Goal: Task Accomplishment & Management: Manage account settings

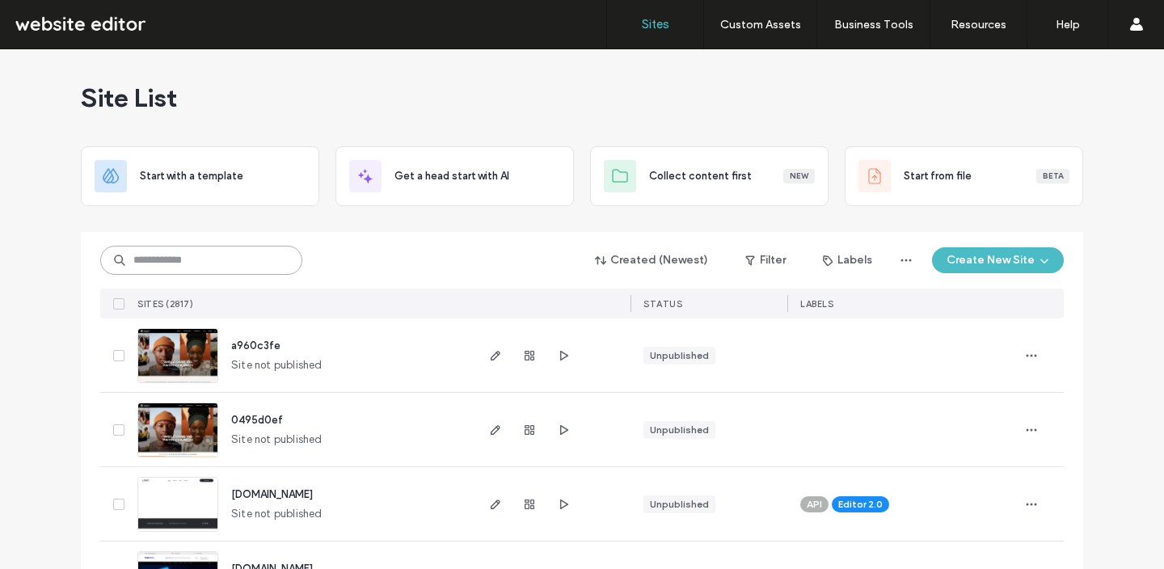
click at [269, 268] on input at bounding box center [201, 260] width 202 height 29
paste input "********"
type input "********"
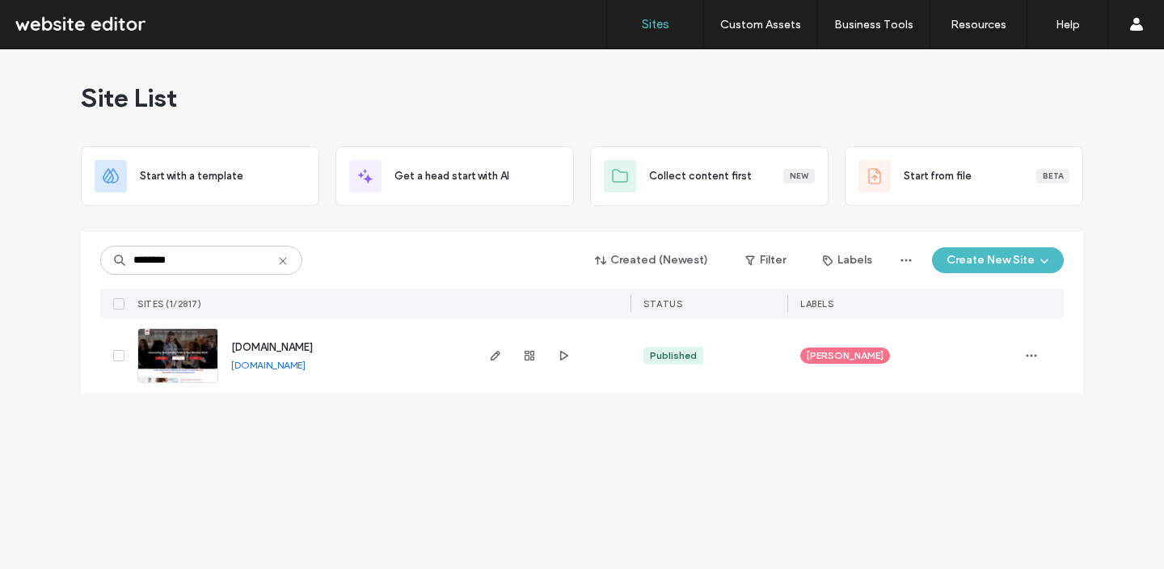
click at [271, 364] on link "[DOMAIN_NAME]" at bounding box center [268, 365] width 74 height 12
click at [289, 348] on span "[DOMAIN_NAME]" at bounding box center [272, 347] width 82 height 12
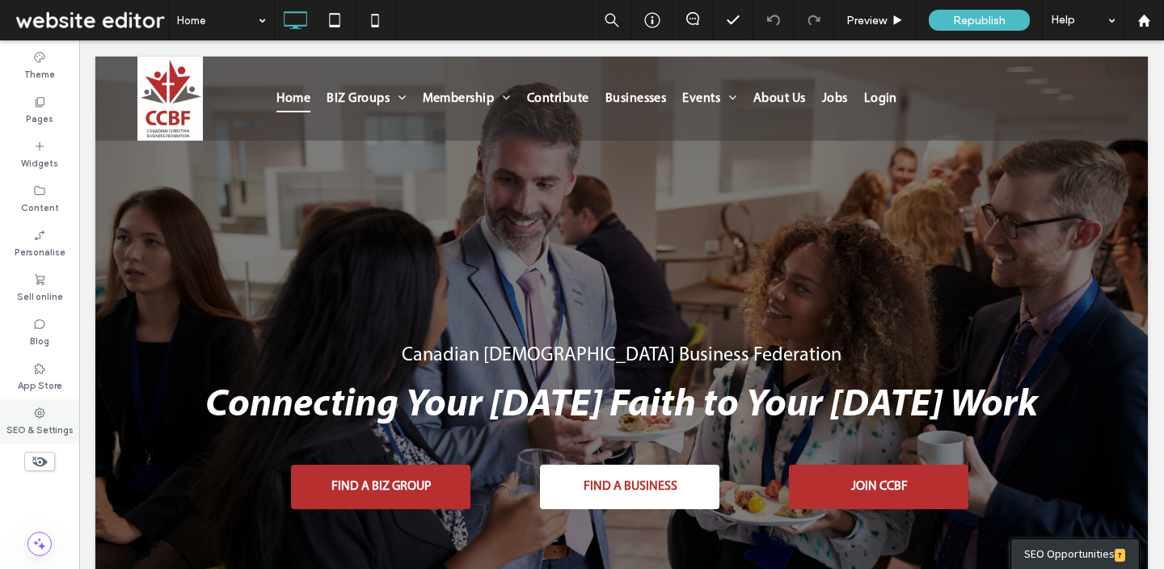
click at [40, 413] on use at bounding box center [40, 412] width 11 height 11
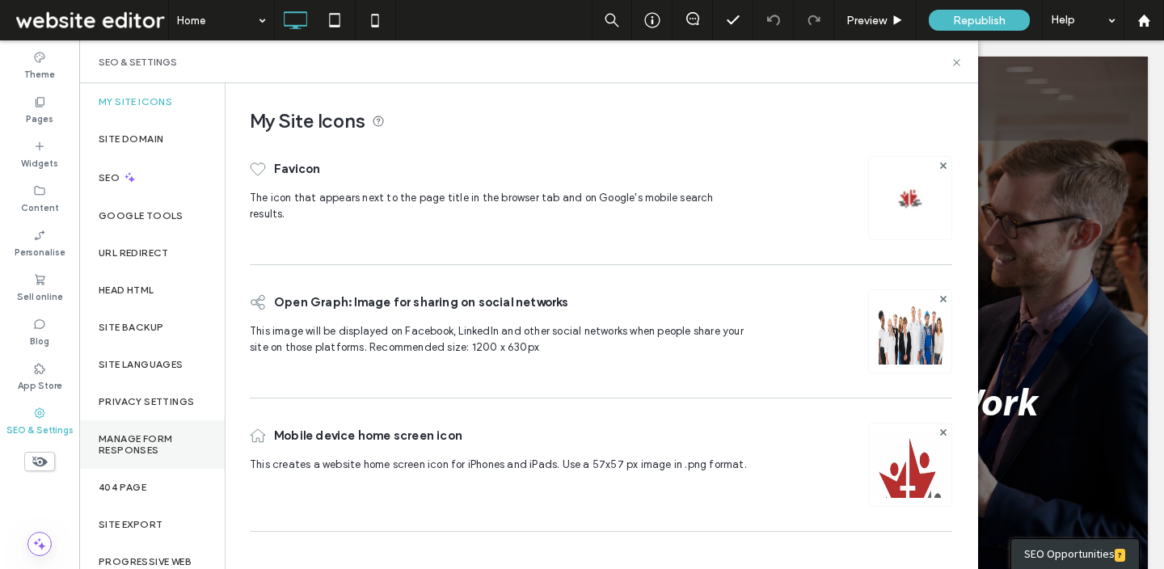
click at [175, 441] on label "Manage Form Responses" at bounding box center [152, 444] width 107 height 23
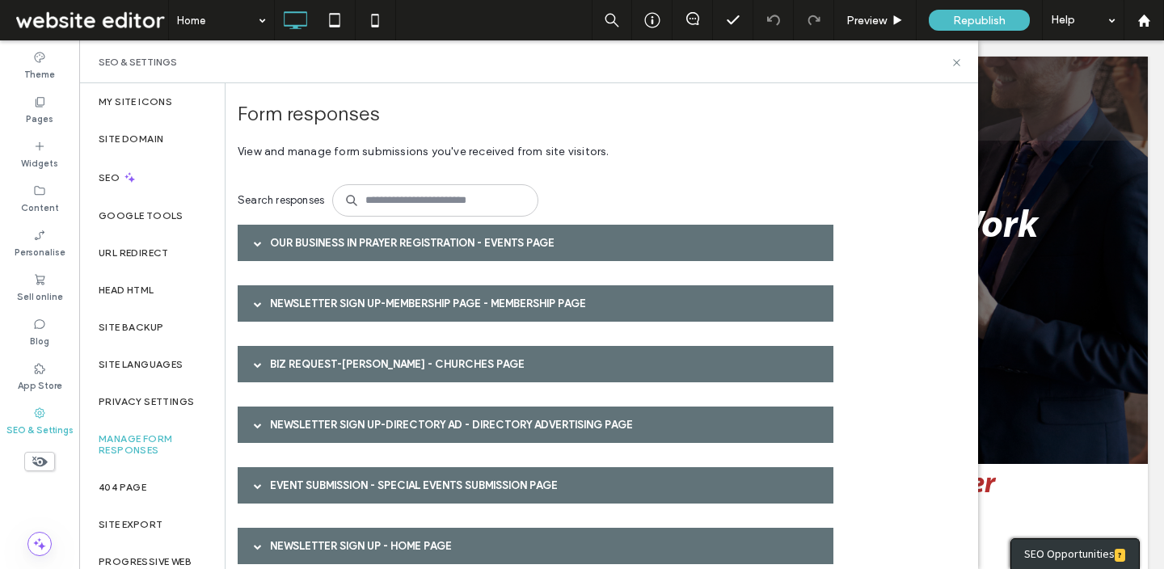
scroll to position [193, 0]
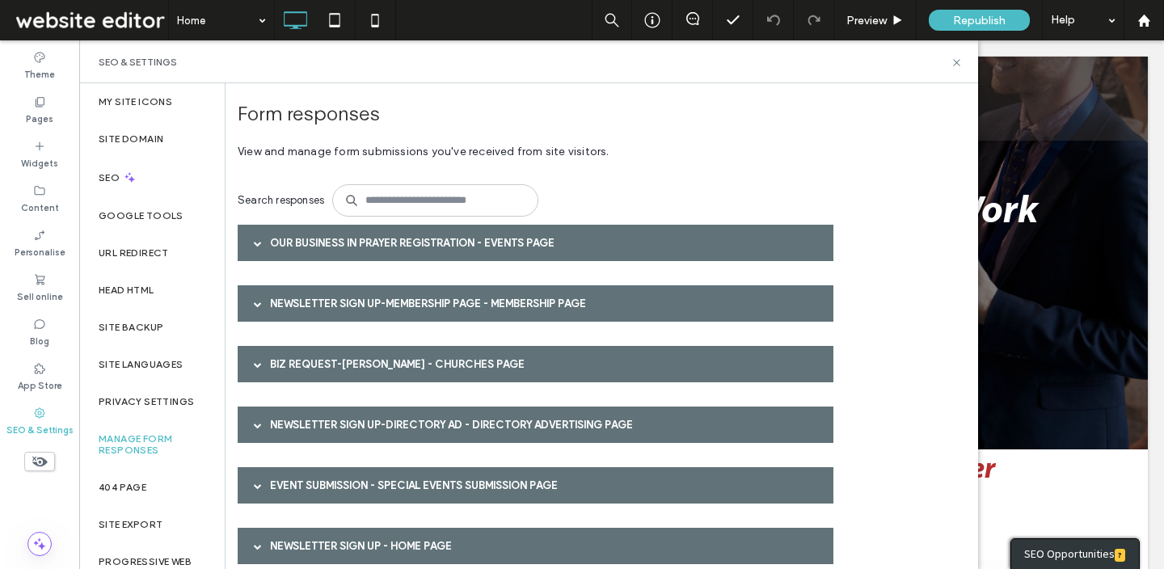
click at [915, 339] on div "Form responses View and manage form submissions you've received from site visit…" at bounding box center [602, 326] width 753 height 486
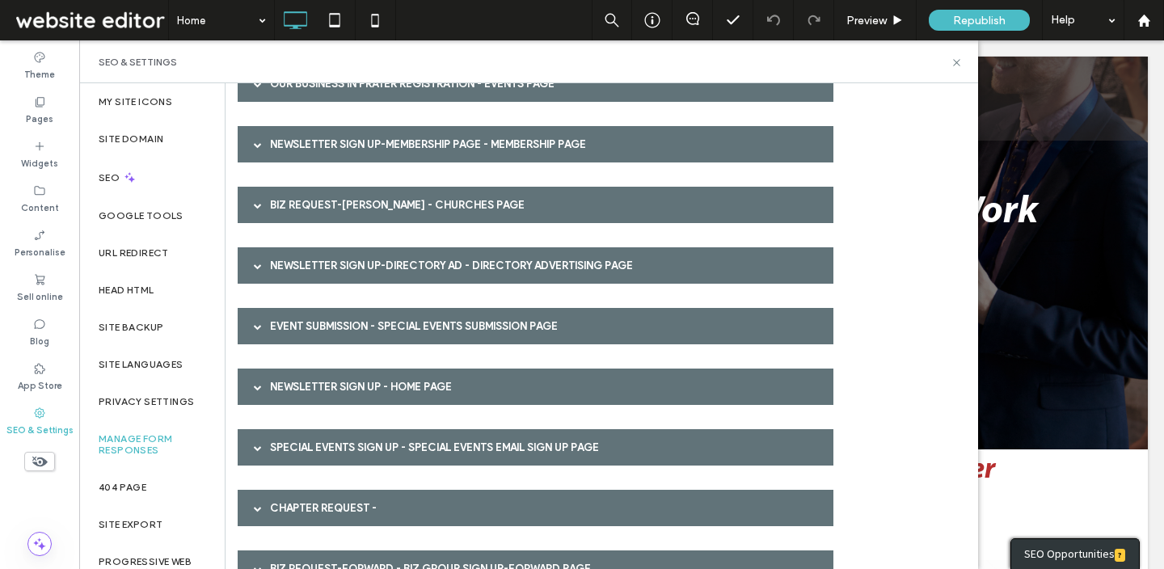
scroll to position [162, 0]
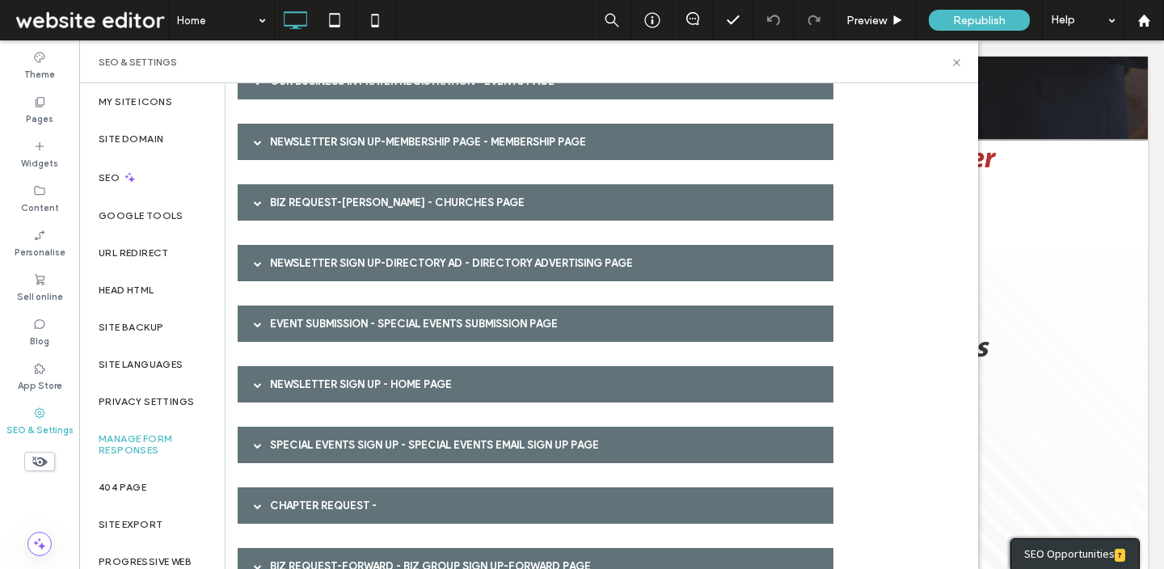
scroll to position [77, 0]
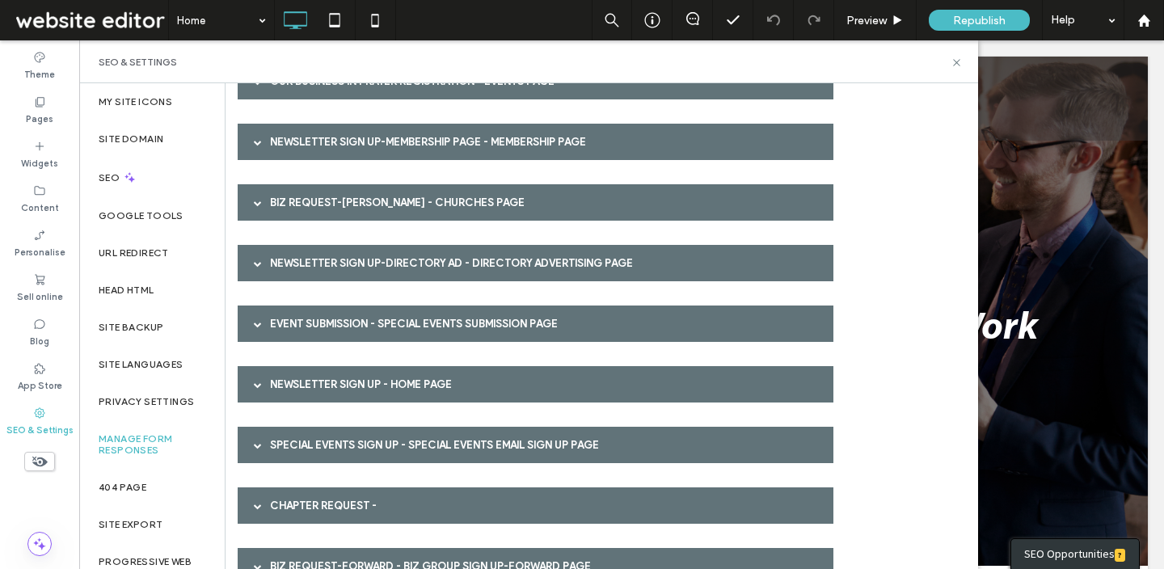
click at [941, 252] on div "Form responses View and manage form submissions you've received from site visit…" at bounding box center [602, 326] width 753 height 486
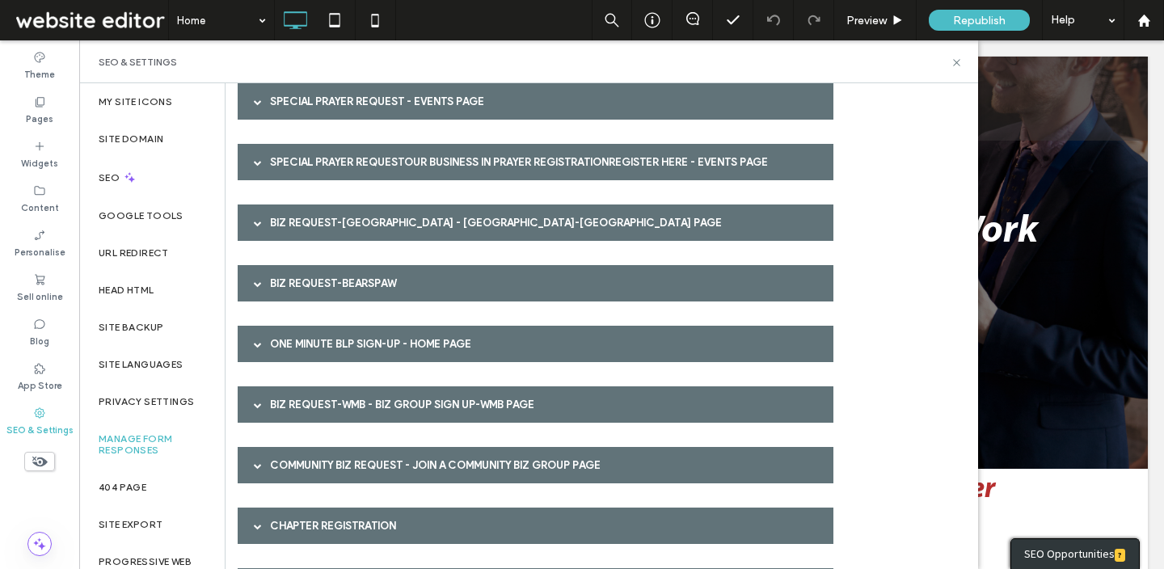
scroll to position [1292, 0]
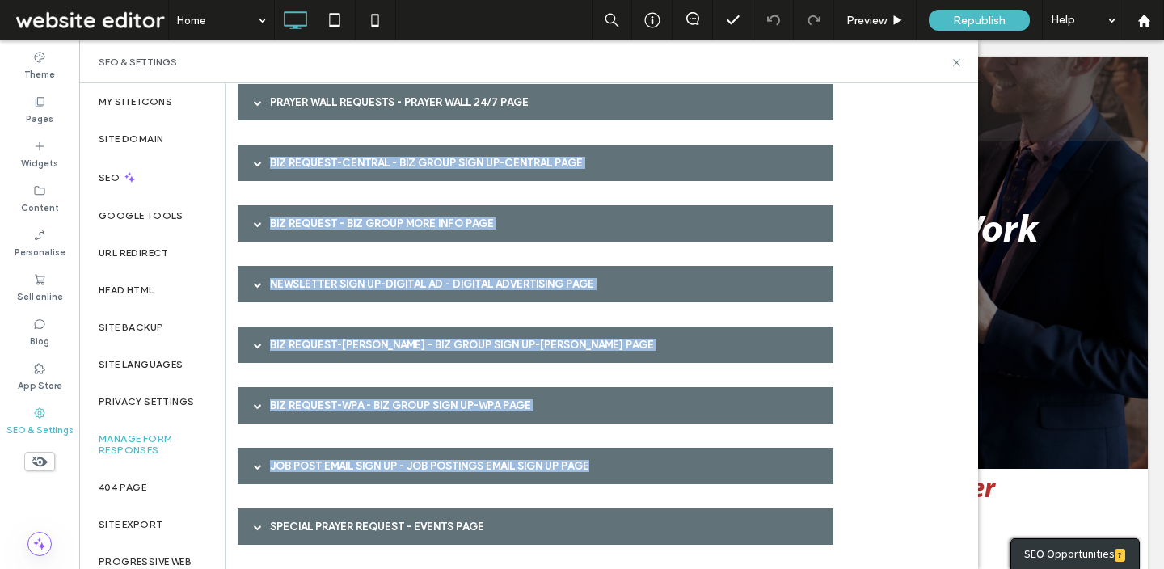
drag, startPoint x: 954, startPoint y: 159, endPoint x: 934, endPoint y: 478, distance: 319.1
click at [934, 478] on div "Form responses View and manage form submissions you've received from site visit…" at bounding box center [602, 326] width 753 height 486
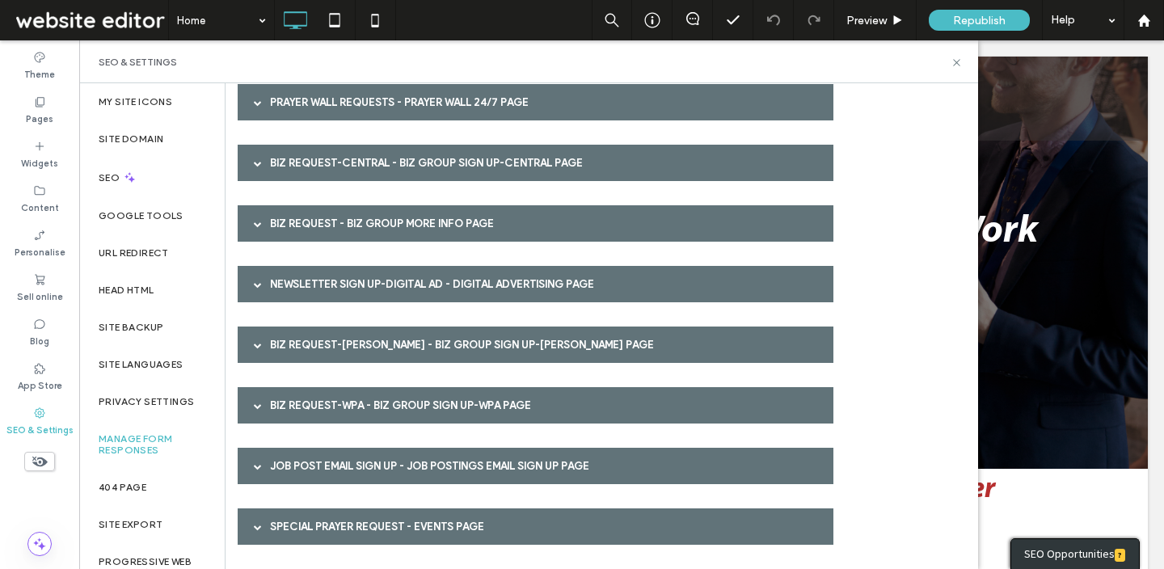
click at [174, 445] on label "Manage Form Responses" at bounding box center [152, 444] width 107 height 23
click at [167, 442] on label "Manage Form Responses" at bounding box center [152, 444] width 107 height 23
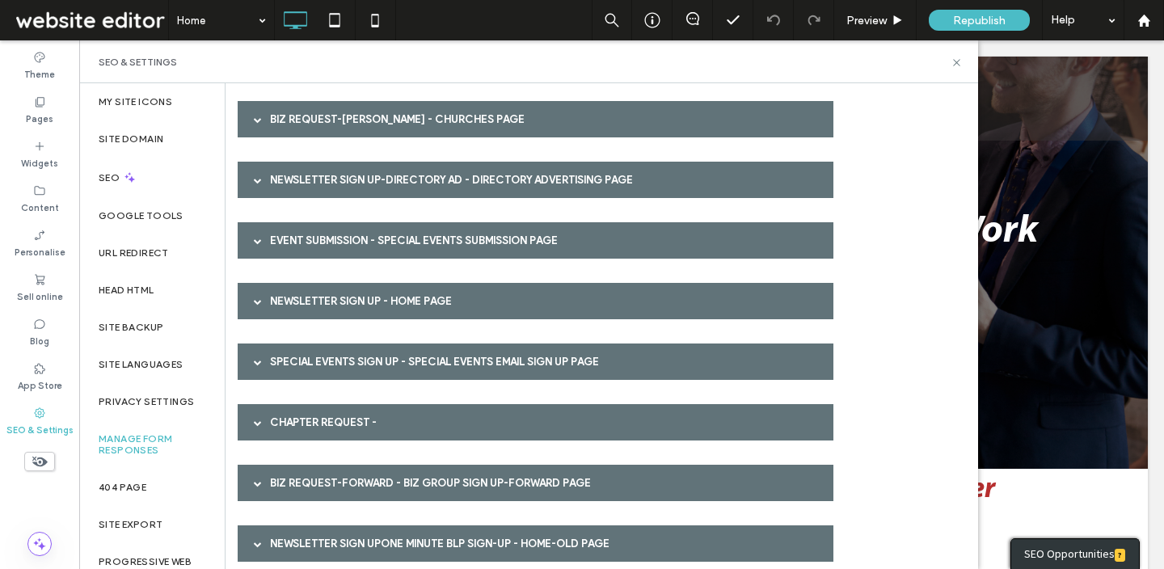
scroll to position [0, 0]
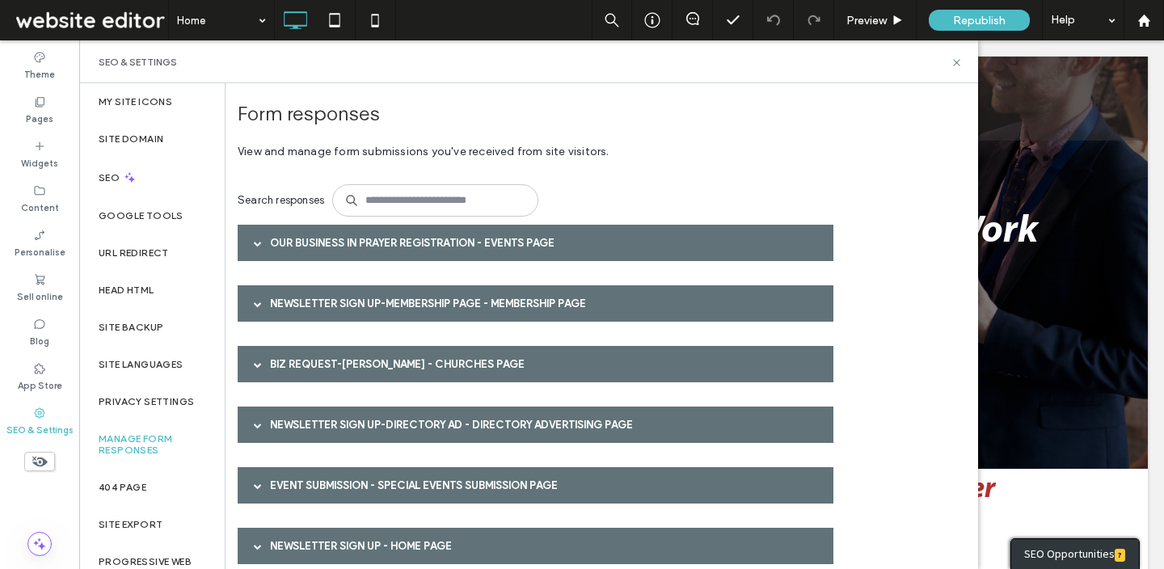
click at [352, 237] on div "Our Business In Prayer Registration - Events page" at bounding box center [536, 243] width 596 height 36
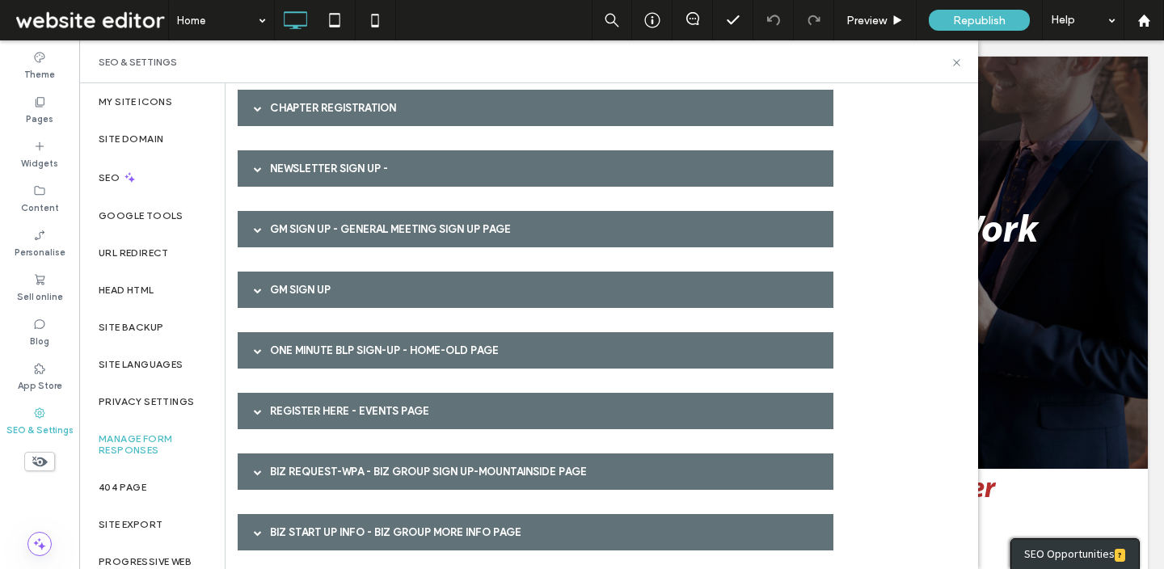
scroll to position [2439, 0]
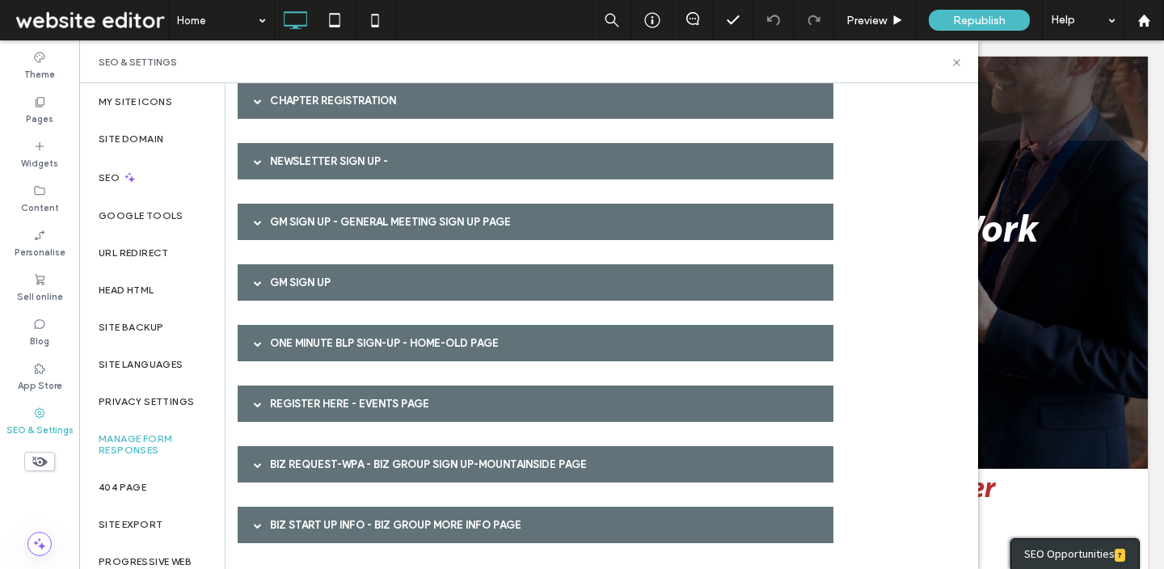
click at [550, 530] on div "BIZ Start Up Info - BIZ Group More Info page" at bounding box center [536, 525] width 596 height 36
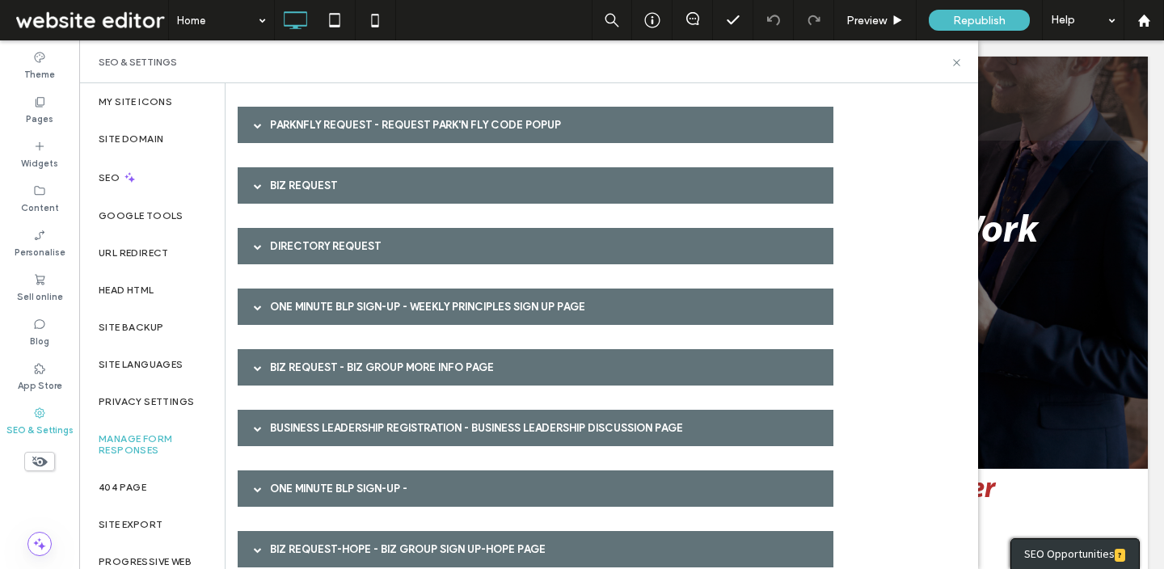
scroll to position [1023, 0]
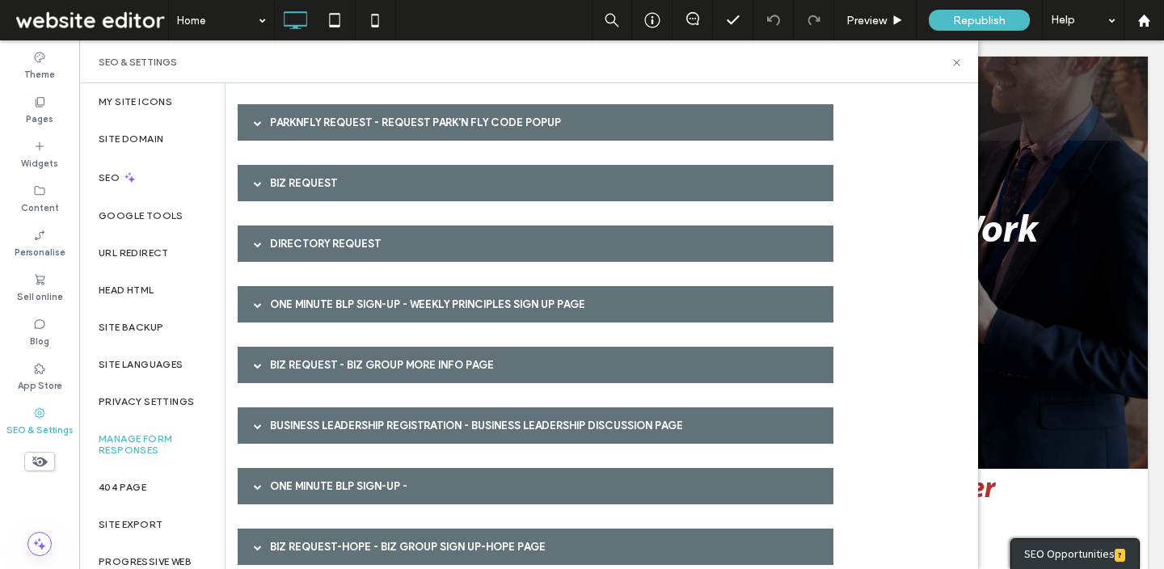
click at [803, 243] on div "Directory Request" at bounding box center [536, 244] width 596 height 36
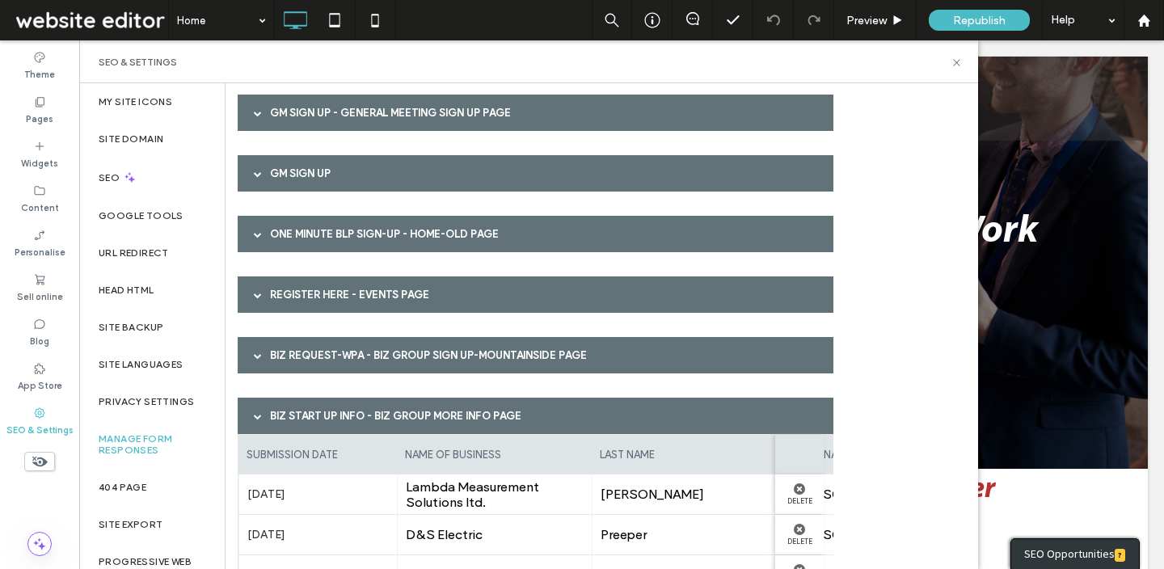
scroll to position [2886, 0]
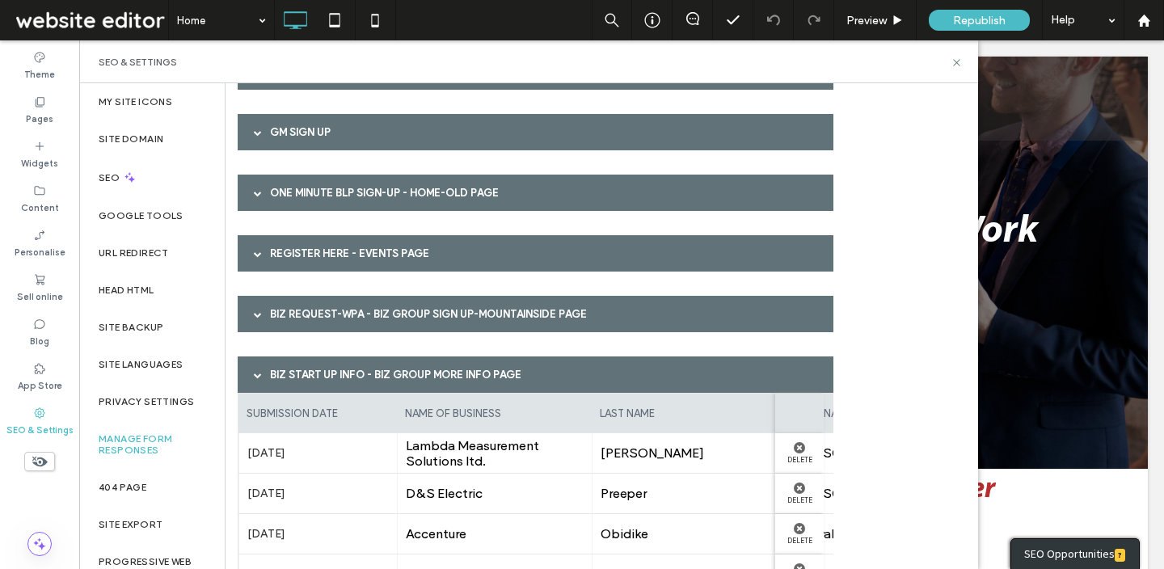
click at [646, 371] on div "BIZ Start Up Info - BIZ Group More Info page" at bounding box center [536, 374] width 596 height 36
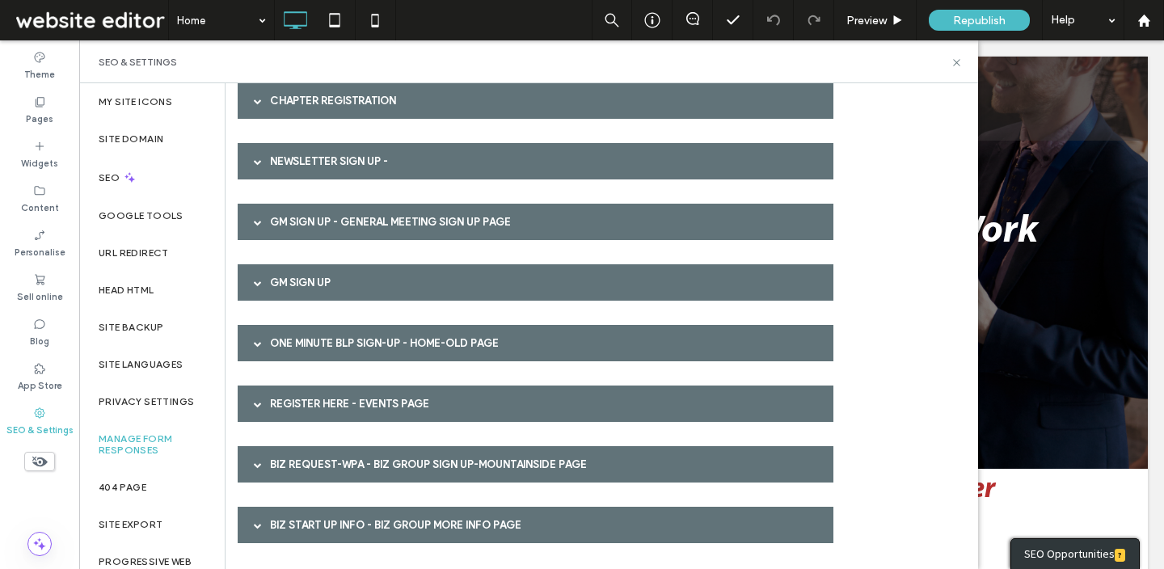
scroll to position [2736, 0]
click at [597, 517] on div "BIZ Start Up Info - BIZ Group More Info page" at bounding box center [536, 525] width 596 height 36
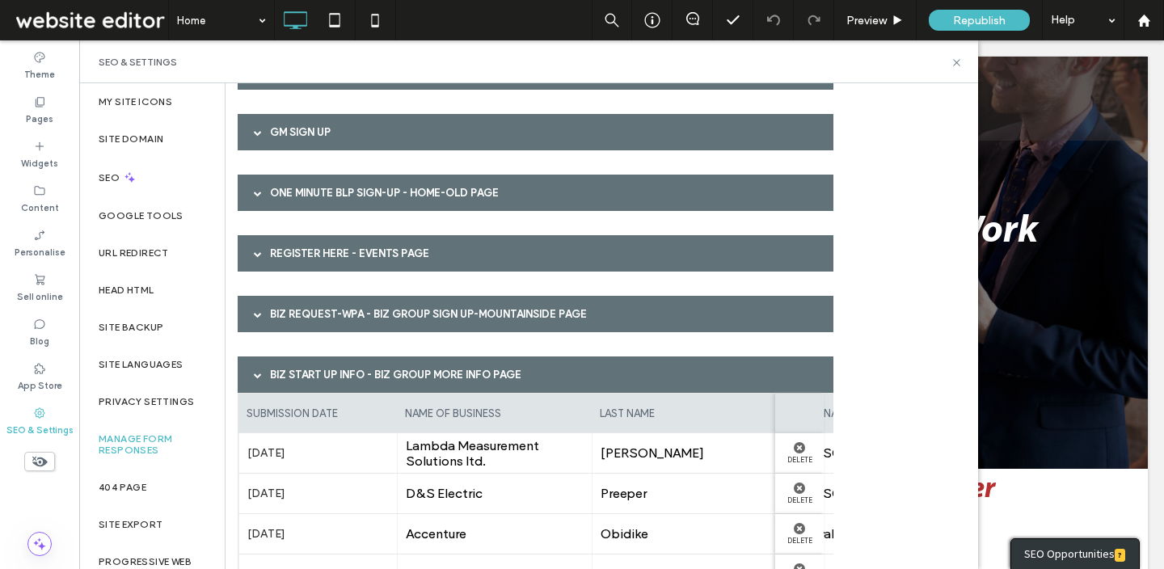
click at [550, 314] on div "BIZ Request-WPA - BIZ Group Sign Up-Mountainside page" at bounding box center [536, 314] width 596 height 36
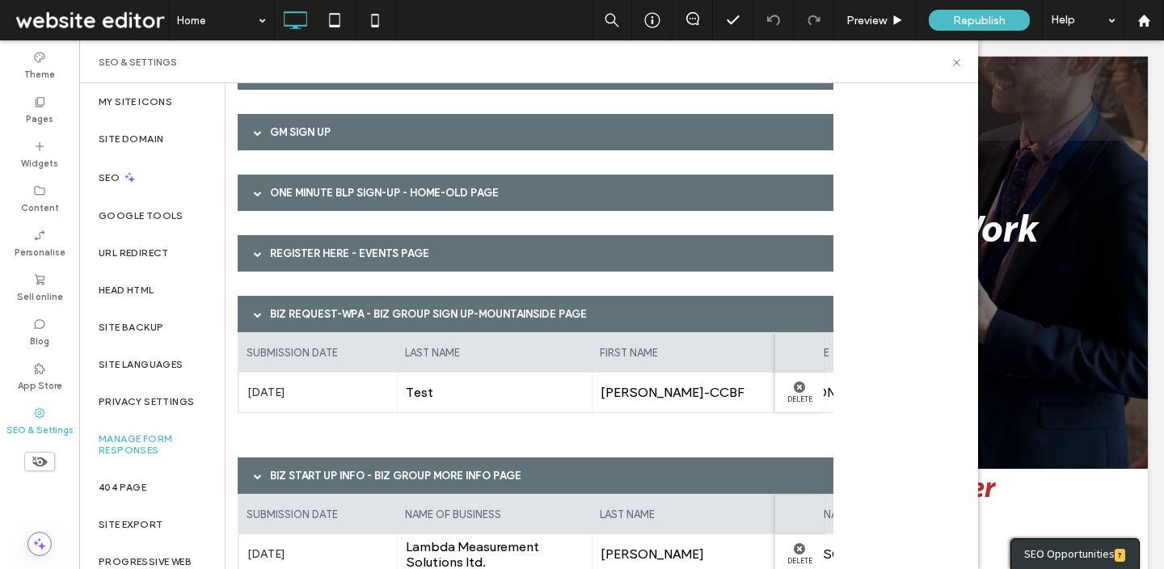
click at [517, 261] on div "Register Here - Events page" at bounding box center [536, 253] width 596 height 36
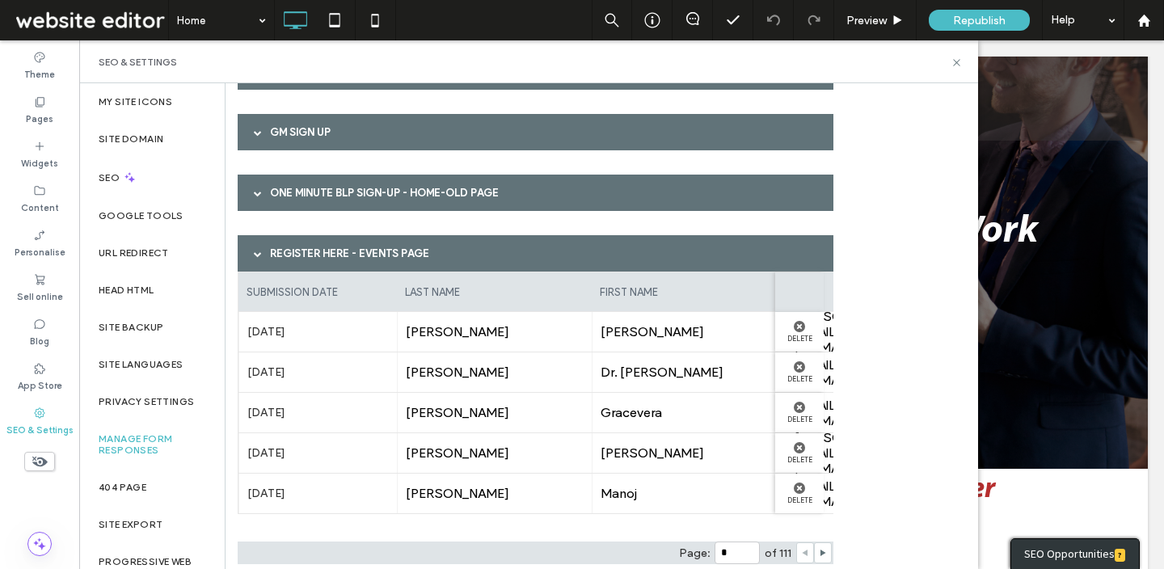
click at [493, 183] on div "One Minute BLP sign-up - Home-OLD page" at bounding box center [536, 193] width 596 height 36
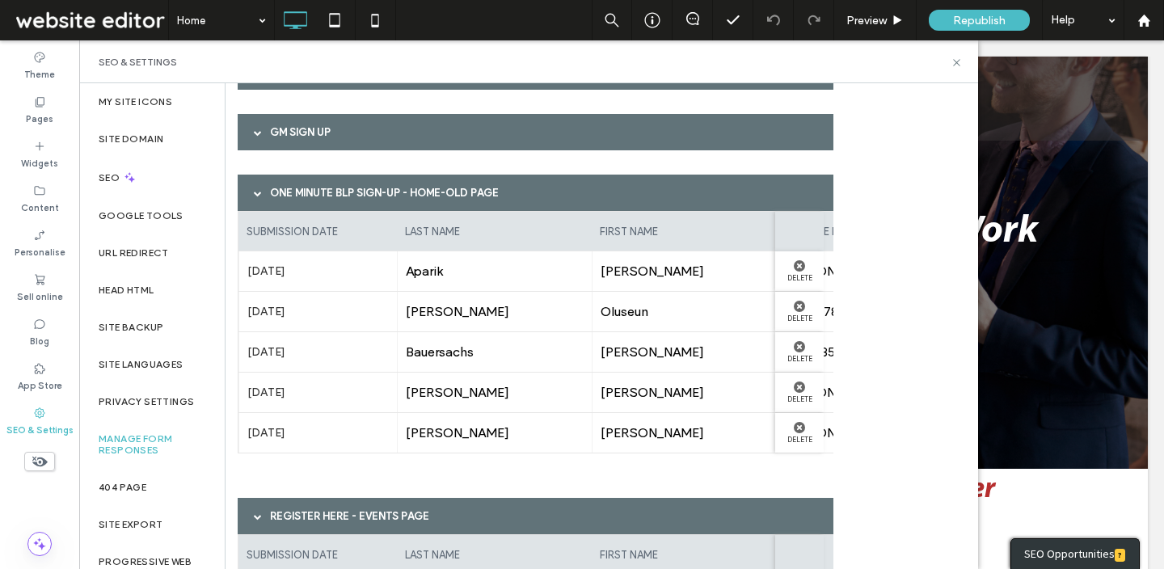
click at [487, 149] on div "GM Sign Up" at bounding box center [536, 132] width 596 height 36
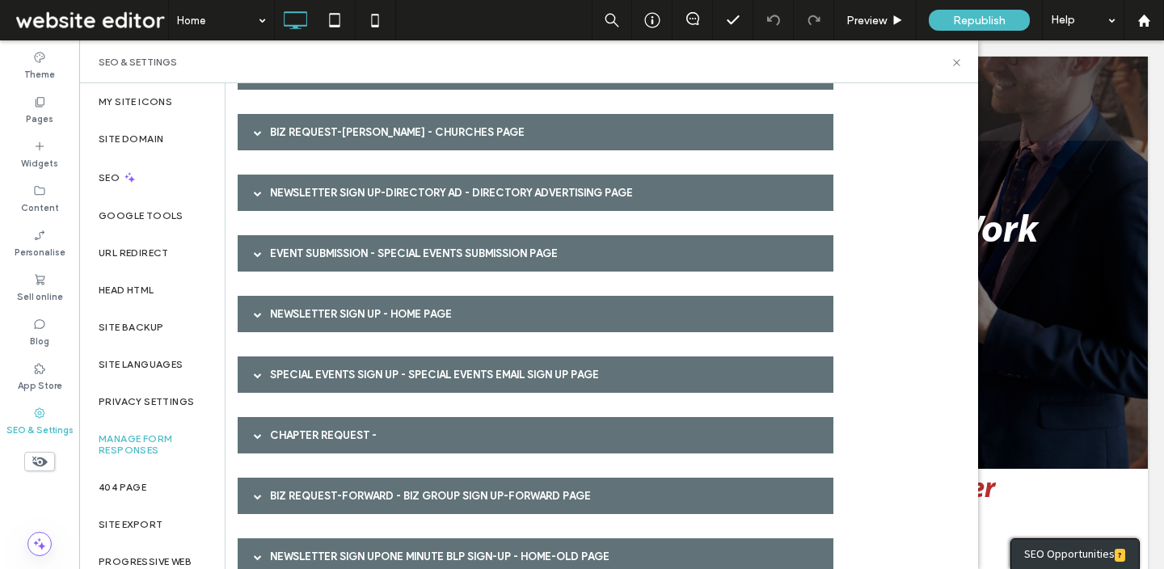
scroll to position [0, 0]
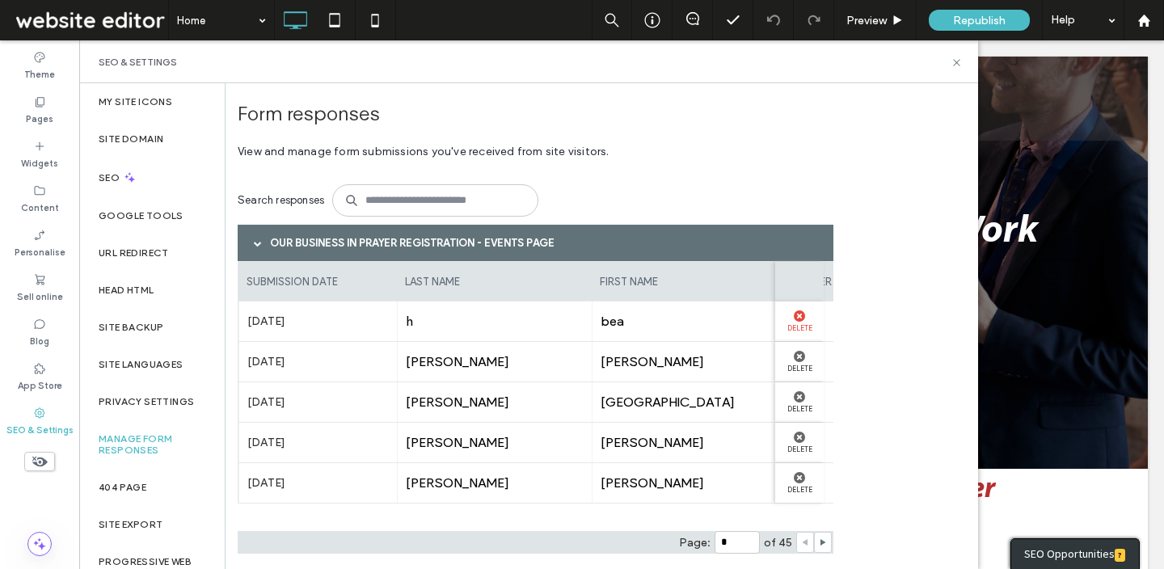
click at [803, 327] on label "Delete" at bounding box center [799, 327] width 32 height 11
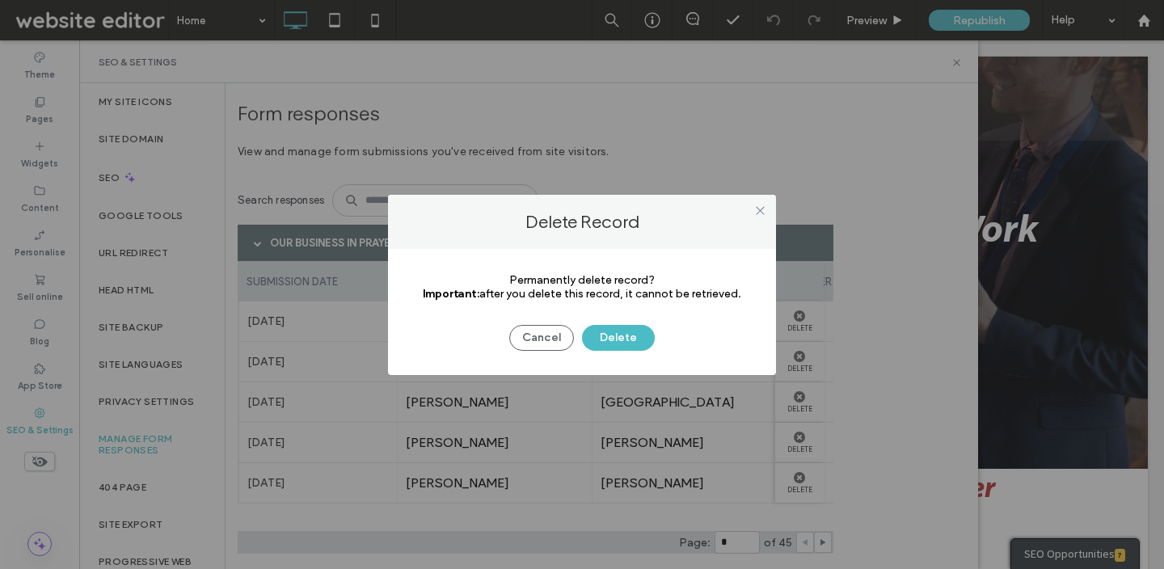
drag, startPoint x: 747, startPoint y: 295, endPoint x: 479, endPoint y: 293, distance: 267.6
click at [479, 293] on div "Permanently delete record? Important: after you delete this record, it cannot b…" at bounding box center [581, 286] width 339 height 27
copy div "after you delete this record, it cannot be retrieved."
